Goal: Transaction & Acquisition: Obtain resource

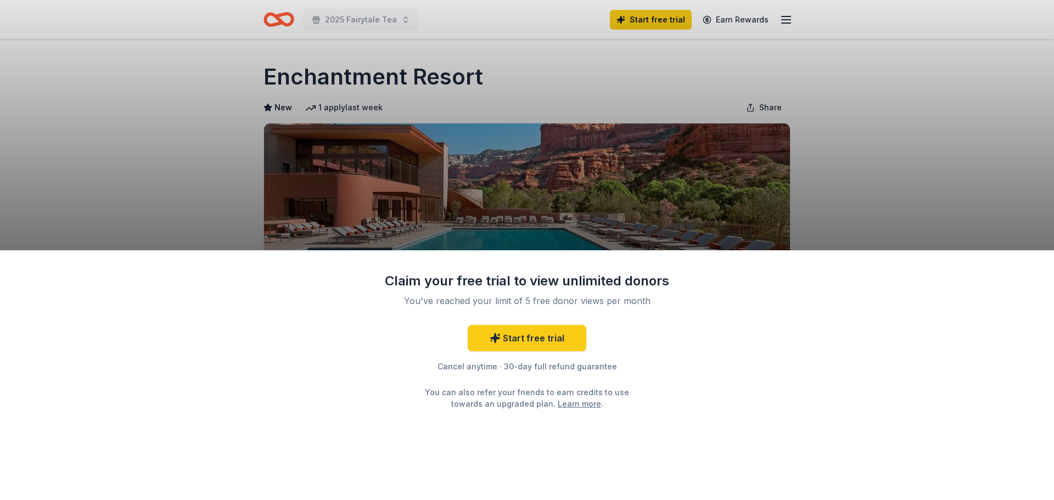
drag, startPoint x: 703, startPoint y: 225, endPoint x: 705, endPoint y: 134, distance: 90.0
click at [704, 127] on div "Claim your free trial to view unlimited donors You've reached your limit of 5 f…" at bounding box center [527, 250] width 1054 height 500
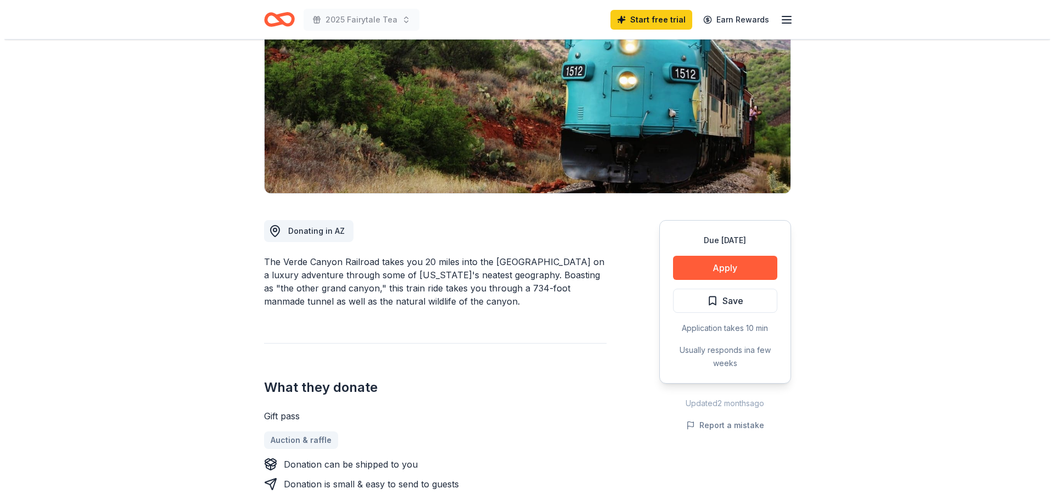
scroll to position [165, 0]
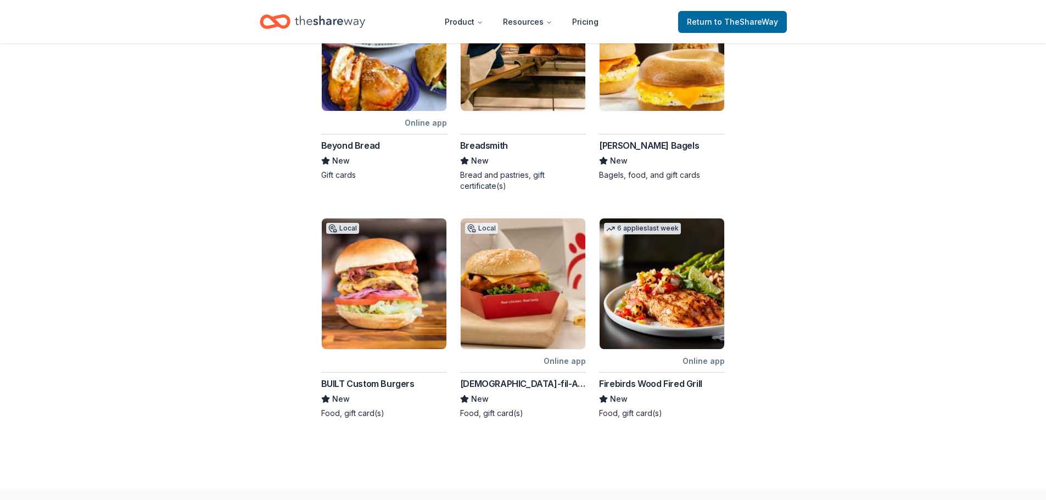
scroll to position [568, 0]
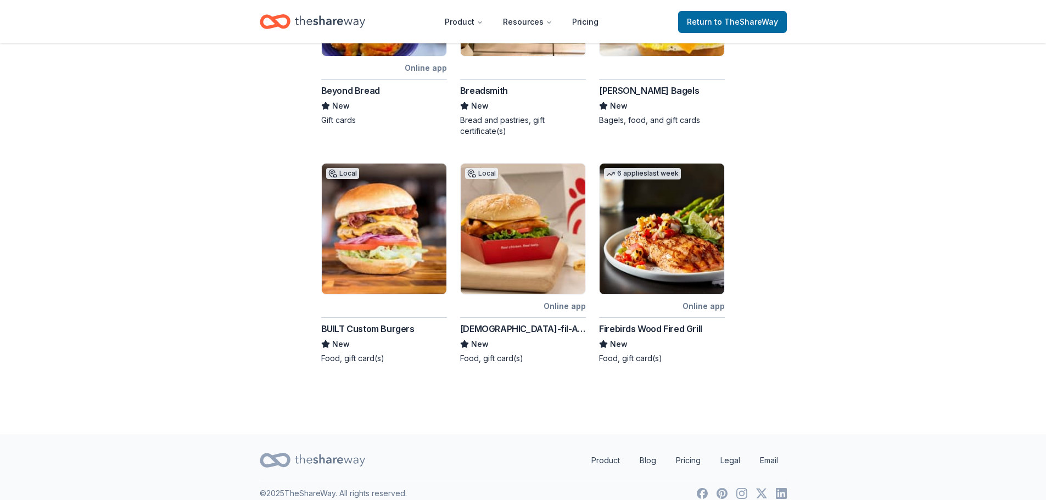
click at [650, 322] on div "Firebirds Wood Fired Grill" at bounding box center [650, 328] width 103 height 13
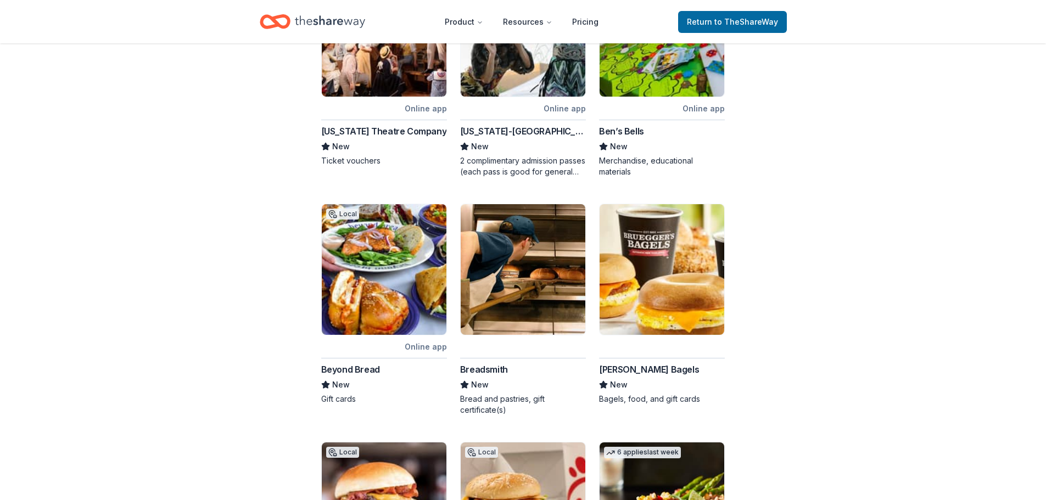
scroll to position [293, 0]
